Goal: Check status: Check status

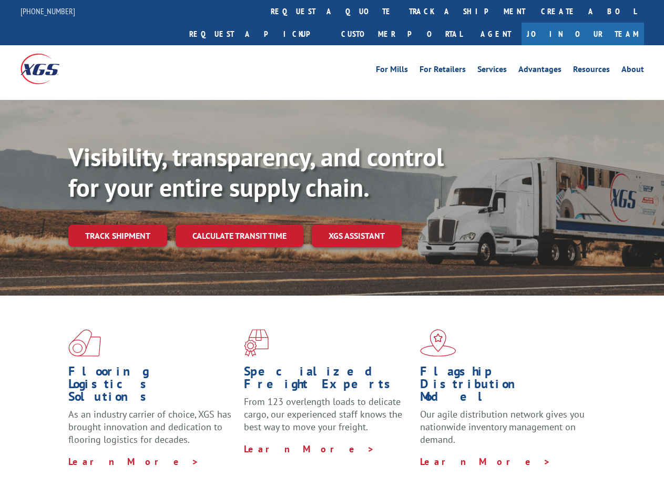
click at [332, 248] on div "Visibility, transparency, and control for your entire supply chain. Track shipm…" at bounding box center [366, 215] width 596 height 147
click at [401, 11] on link "track a shipment" at bounding box center [467, 11] width 132 height 23
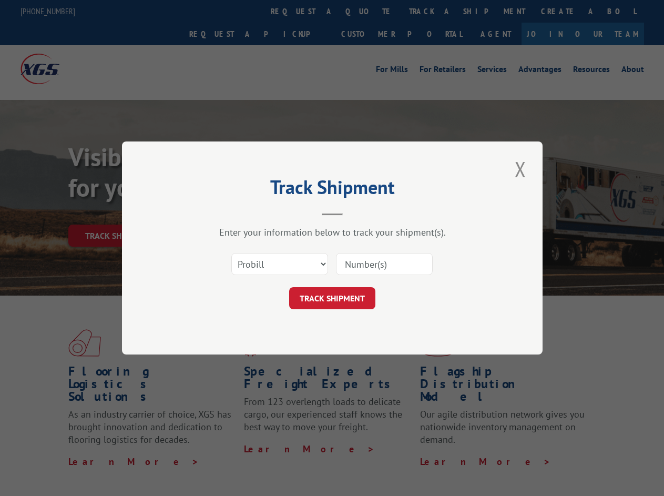
click at [367, 11] on div "Track Shipment Enter your information below to track your shipment(s). Select c…" at bounding box center [332, 248] width 664 height 496
click at [433, 11] on div "Track Shipment Enter your information below to track your shipment(s). Select c…" at bounding box center [332, 248] width 664 height 496
click at [117, 213] on div "Track Shipment Enter your information below to track your shipment(s). Select c…" at bounding box center [332, 248] width 664 height 496
click at [239, 213] on header "Track Shipment" at bounding box center [333, 198] width 316 height 36
click at [357, 213] on header "Track Shipment" at bounding box center [333, 198] width 316 height 36
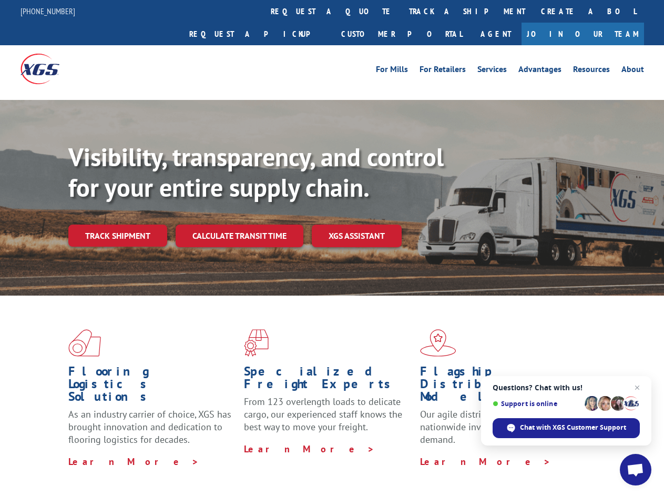
click at [332, 248] on div "Visibility, transparency, and control for your entire supply chain. Track shipm…" at bounding box center [366, 215] width 596 height 147
click at [401, 11] on link "track a shipment" at bounding box center [467, 11] width 132 height 23
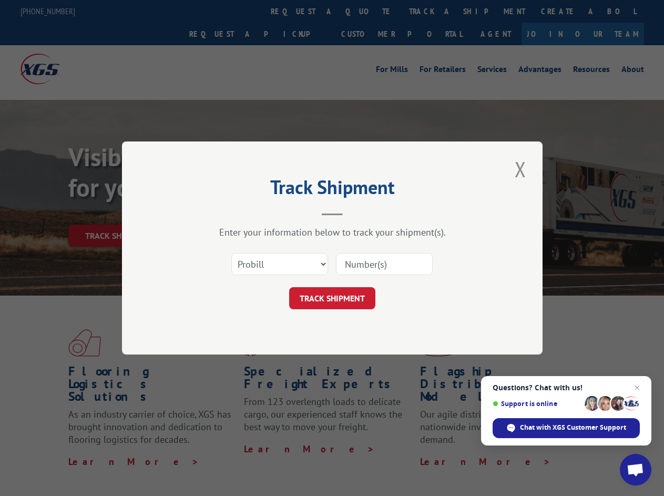
click at [367, 11] on div "Track Shipment Enter your information below to track your shipment(s). Select c…" at bounding box center [332, 248] width 664 height 496
click at [433, 11] on div "Track Shipment Enter your information below to track your shipment(s). Select c…" at bounding box center [332, 248] width 664 height 496
click at [117, 213] on div "Track Shipment Enter your information below to track your shipment(s). Select c…" at bounding box center [332, 248] width 664 height 496
click at [239, 213] on header "Track Shipment" at bounding box center [333, 198] width 316 height 36
click at [357, 213] on header "Track Shipment" at bounding box center [333, 198] width 316 height 36
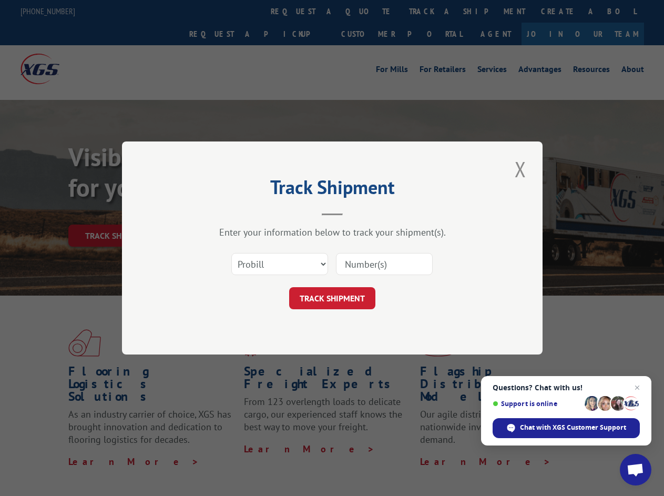
click at [636, 470] on span "Open chat" at bounding box center [635, 470] width 17 height 15
